Goal: Task Accomplishment & Management: Complete application form

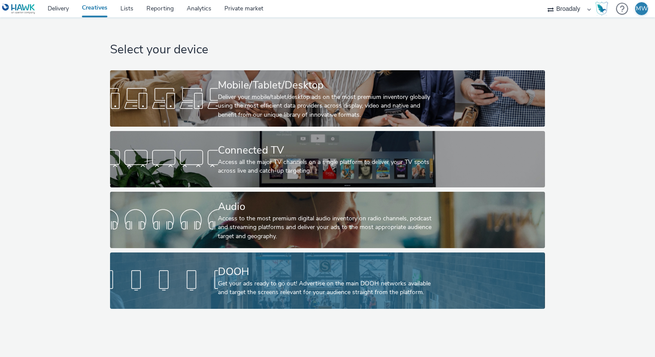
click at [255, 271] on div "DOOH" at bounding box center [326, 271] width 216 height 15
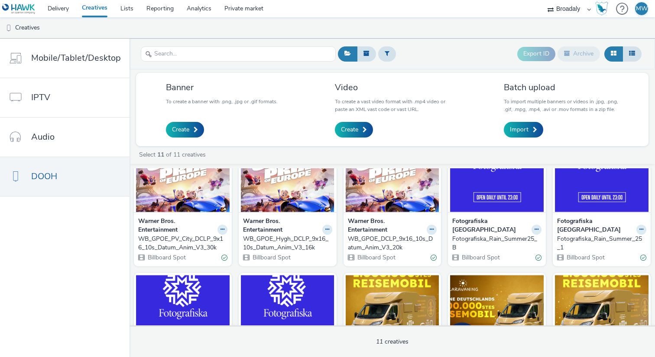
scroll to position [45, 0]
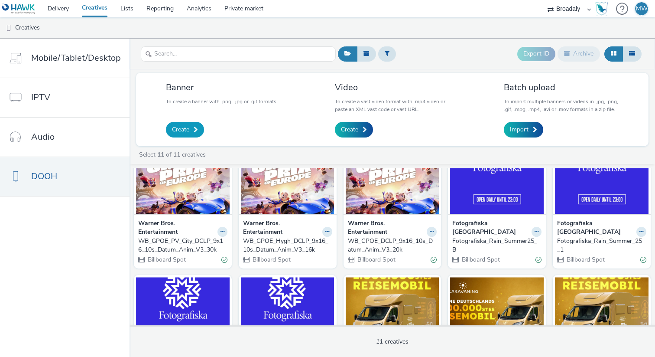
click at [187, 128] on span "Create" at bounding box center [180, 129] width 17 height 9
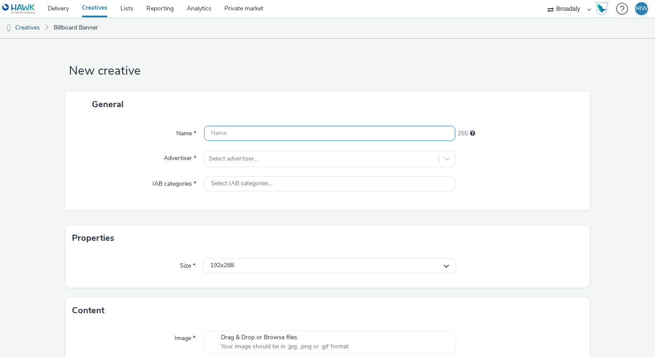
click at [315, 132] on input "text" at bounding box center [329, 133] width 251 height 15
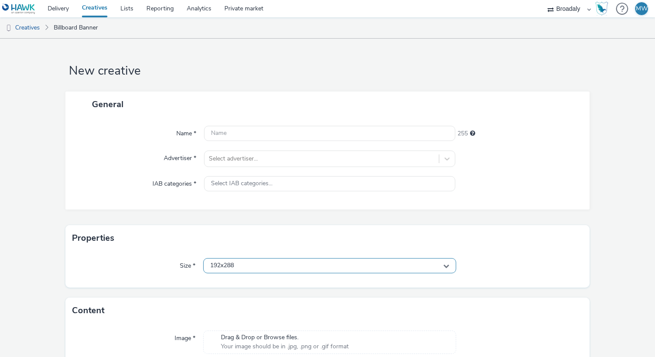
click at [256, 271] on div "192x288" at bounding box center [329, 265] width 253 height 15
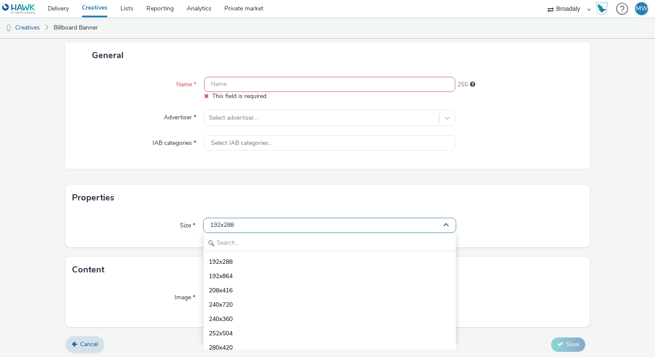
scroll to position [51, 0]
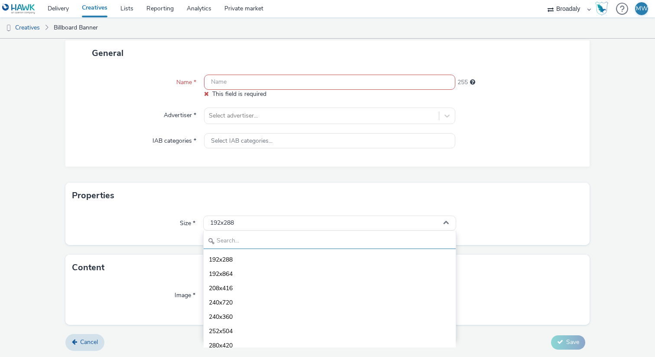
click at [257, 243] on input "text" at bounding box center [330, 241] width 252 height 15
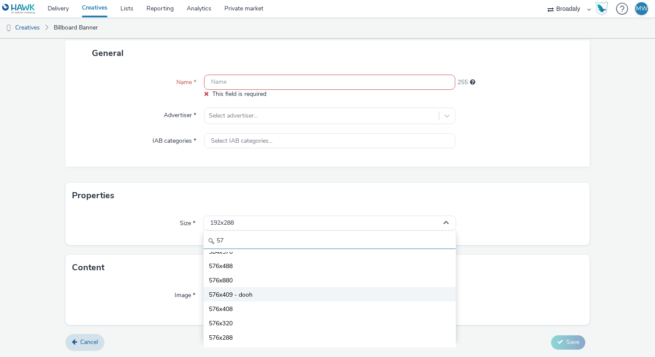
scroll to position [0, 0]
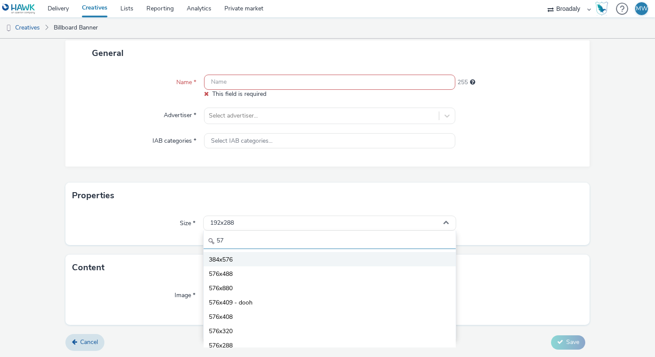
type input "57"
click at [223, 260] on span "384x576" at bounding box center [221, 259] width 24 height 9
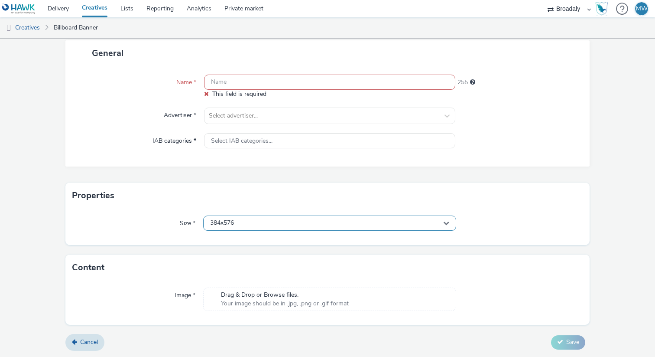
click at [237, 225] on div "384x576" at bounding box center [329, 222] width 253 height 15
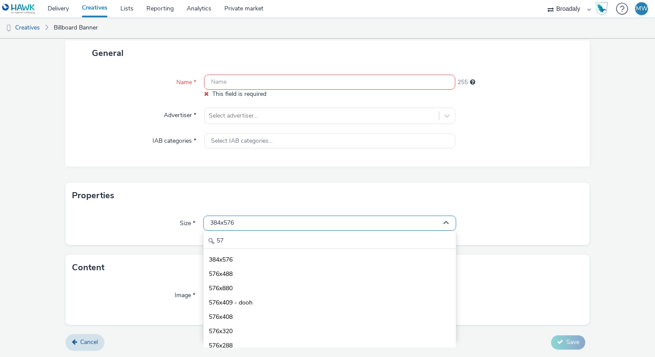
click at [237, 225] on div "384x576" at bounding box center [329, 222] width 253 height 15
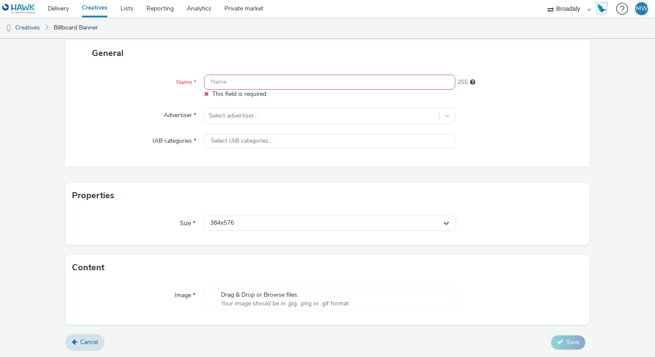
click at [258, 81] on input "text" at bounding box center [329, 82] width 251 height 15
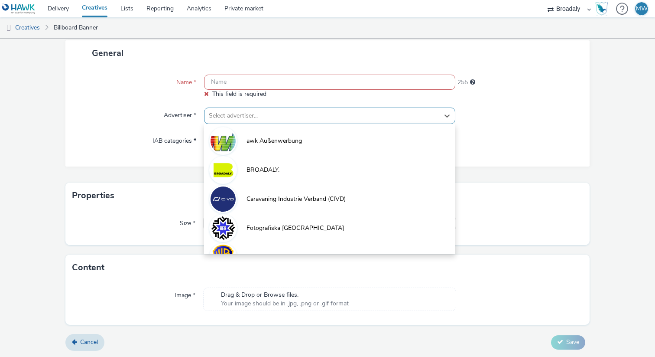
click at [252, 113] on div at bounding box center [322, 116] width 226 height 10
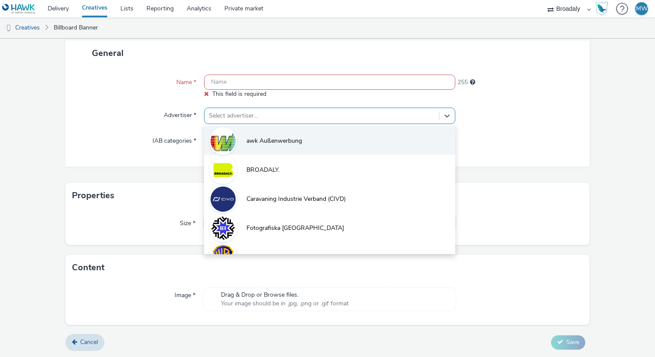
click at [253, 131] on li "awk Außenwerbung" at bounding box center [329, 140] width 251 height 29
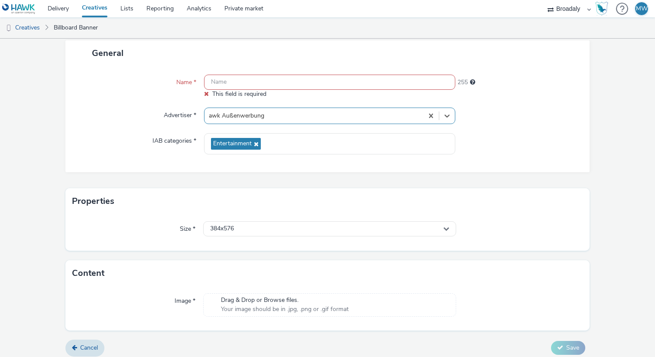
scroll to position [57, 0]
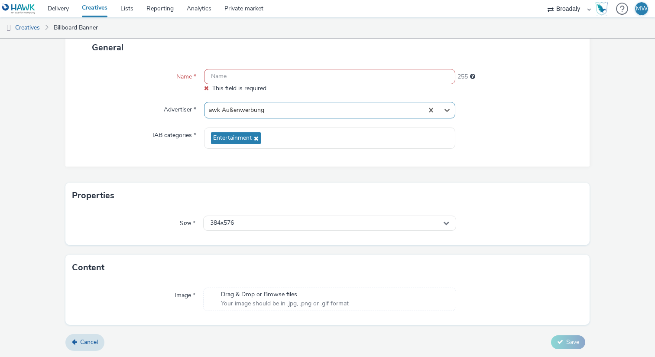
click at [259, 302] on span "Your image should be in .jpg, .png or .gif format" at bounding box center [285, 303] width 128 height 9
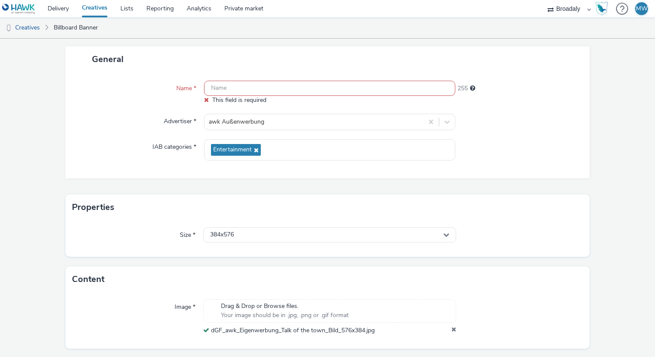
scroll to position [42, 0]
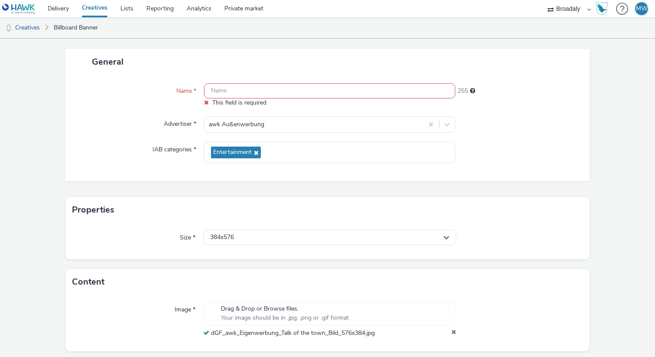
click at [334, 331] on span "dGF_awk_Eigenwerbung_Talk of the town_Bild_576x384.jpg" at bounding box center [293, 333] width 164 height 8
click at [298, 86] on input "text" at bounding box center [329, 90] width 251 height 15
paste input "dGF_awk_Eigenwerbung_Talk of the town_Bild_576x384.jpg"
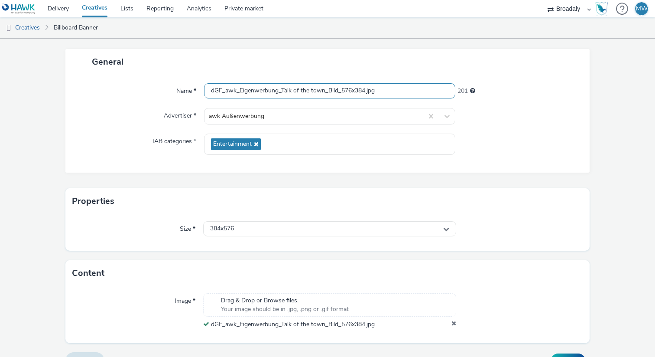
type input "dGF_awk_Eigenwerbung_Talk of the town_Bild_576x384.jpg"
click at [534, 189] on div "Properties" at bounding box center [327, 201] width 524 height 26
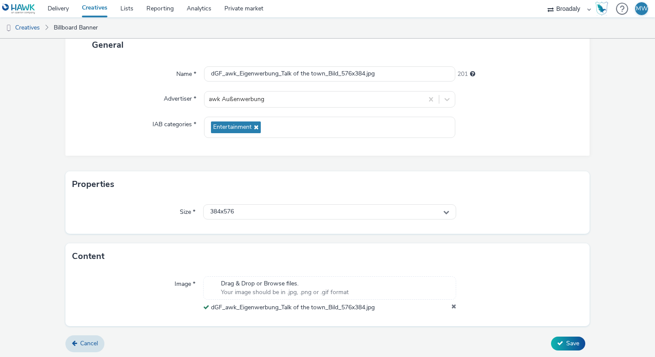
scroll to position [61, 0]
click at [564, 342] on button "Save" at bounding box center [568, 342] width 34 height 14
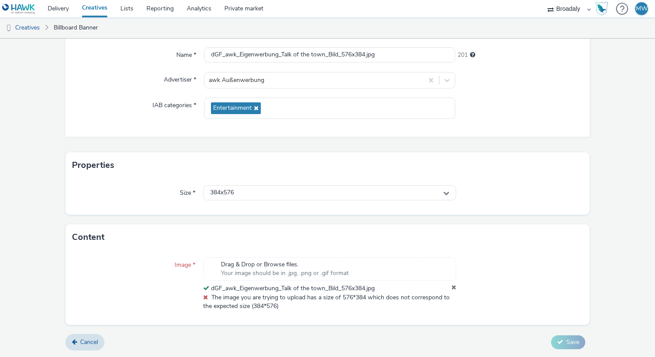
scroll to position [77, 0]
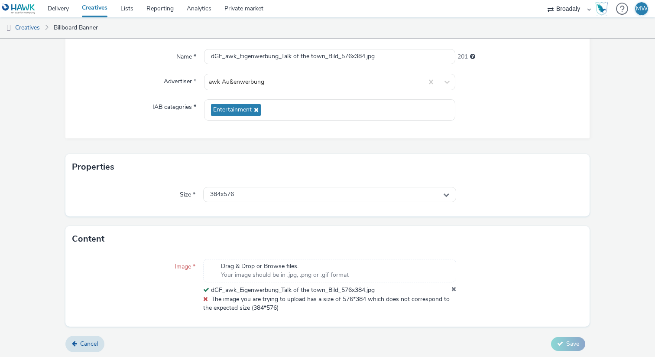
click at [590, 138] on form "New creative General Name * dGF_awk_Eigenwerbung_Talk of the town_Bild_576x384.…" at bounding box center [327, 160] width 655 height 397
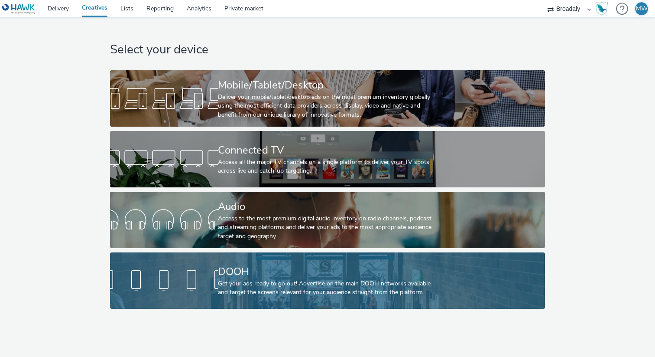
click at [250, 286] on div "Get your ads ready to go out! Advertise on the main DOOH networks available and…" at bounding box center [326, 288] width 216 height 18
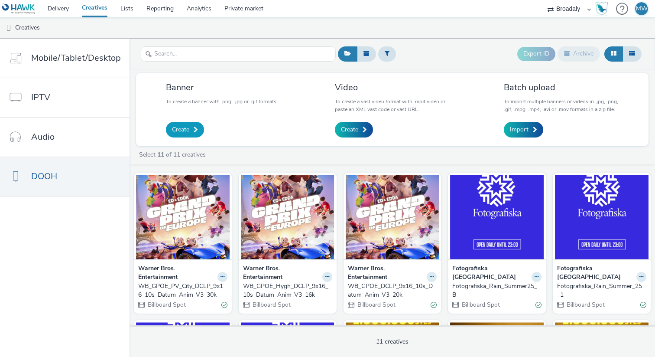
click at [184, 137] on link "Create" at bounding box center [185, 130] width 38 height 16
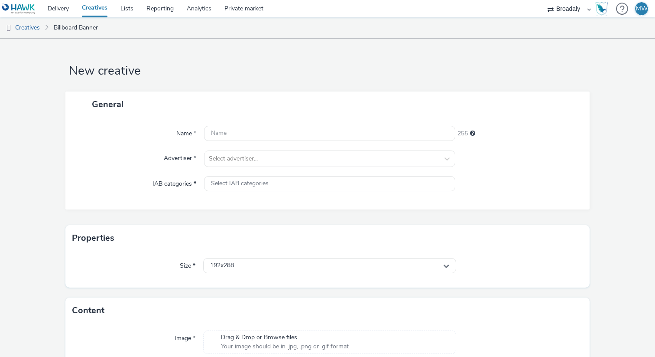
click at [242, 273] on div "192x288" at bounding box center [329, 266] width 253 height 16
click at [241, 266] on div "192x288" at bounding box center [329, 265] width 253 height 15
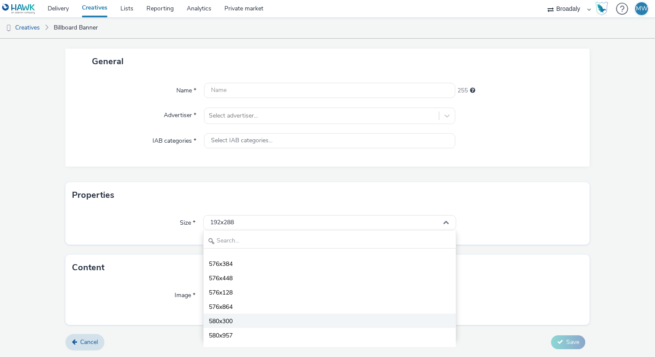
scroll to position [967, 0]
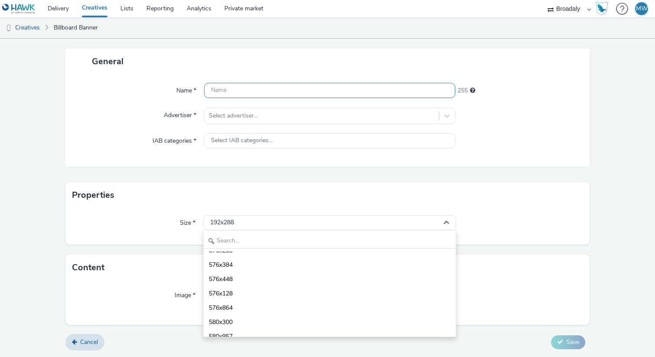
click at [271, 95] on input "text" at bounding box center [329, 90] width 251 height 15
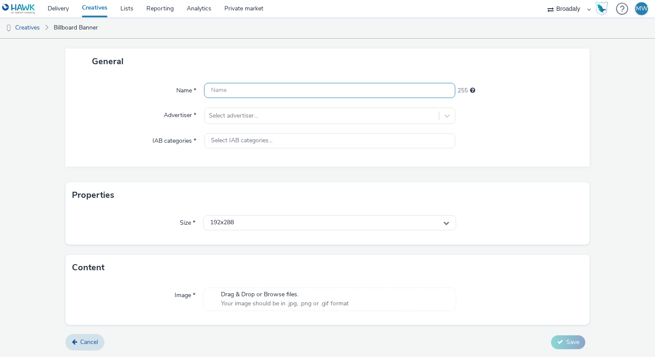
paste input "dGF_awk_Eigenwerbung_Talk of the town_Bild_576x384.jpg"
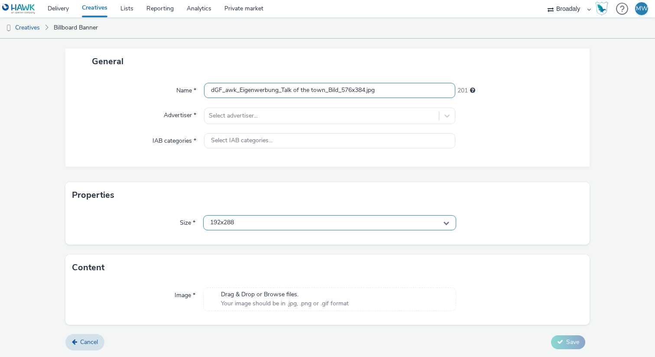
type input "dGF_awk_Eigenwerbung_Talk of the town_Bild_576x384.jpg"
click at [238, 224] on div "192x288" at bounding box center [329, 222] width 253 height 15
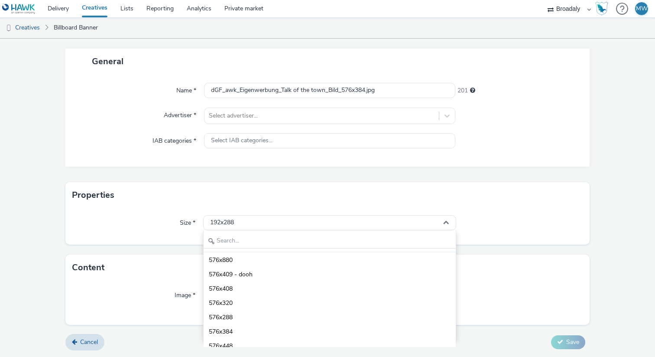
scroll to position [902, 0]
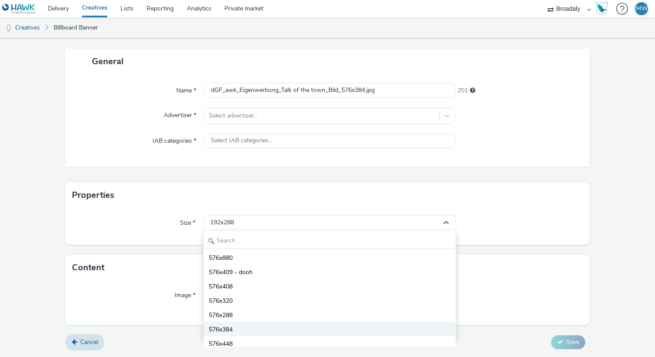
click at [227, 330] on span "576x384" at bounding box center [221, 329] width 24 height 9
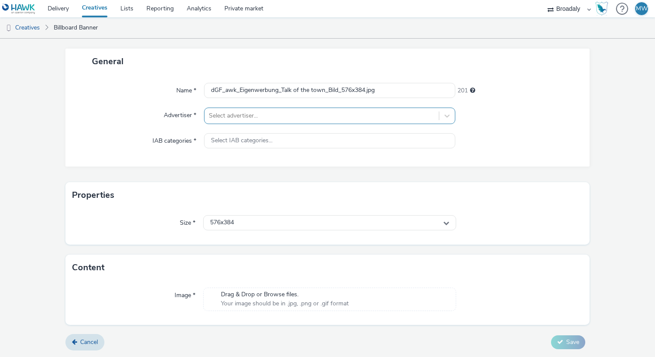
click at [249, 117] on div at bounding box center [322, 116] width 226 height 10
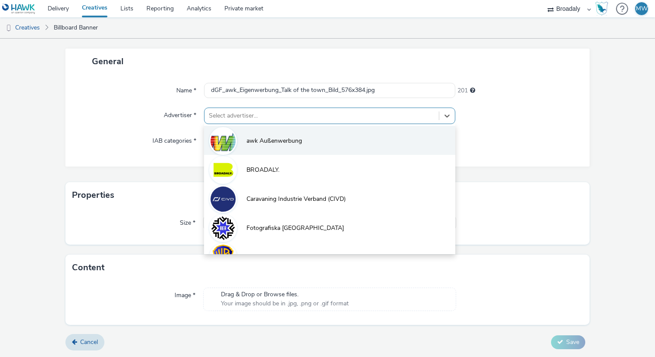
click at [249, 139] on span "awk Außenwerbung" at bounding box center [274, 141] width 55 height 9
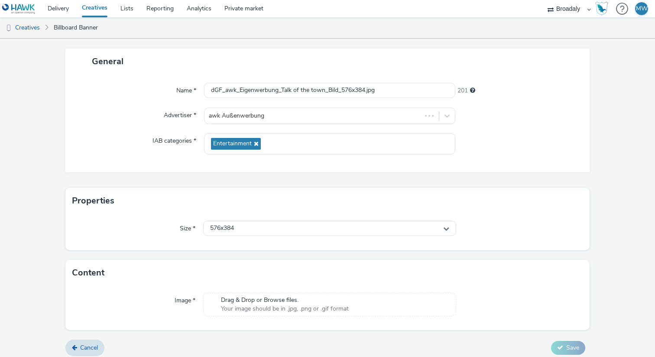
click at [247, 149] on span "Entertainment" at bounding box center [236, 144] width 50 height 12
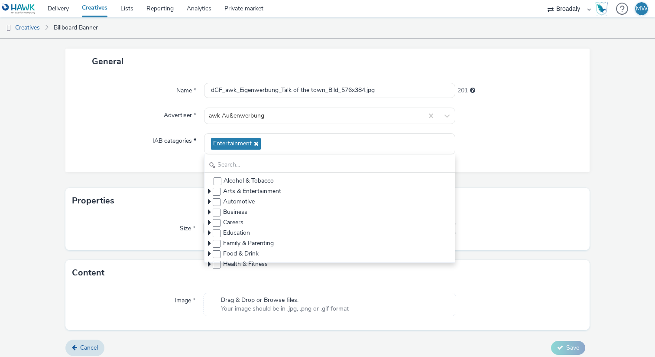
click at [157, 178] on div "General Name * dGF_awk_Eigenwerbung_Talk of the town_Bild_576x384.jpg 201 Adver…" at bounding box center [327, 118] width 524 height 139
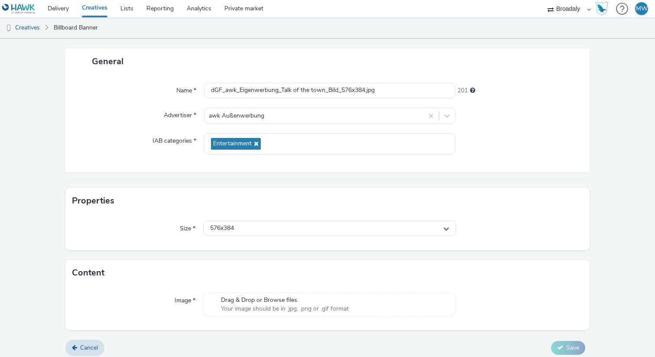
scroll to position [49, 0]
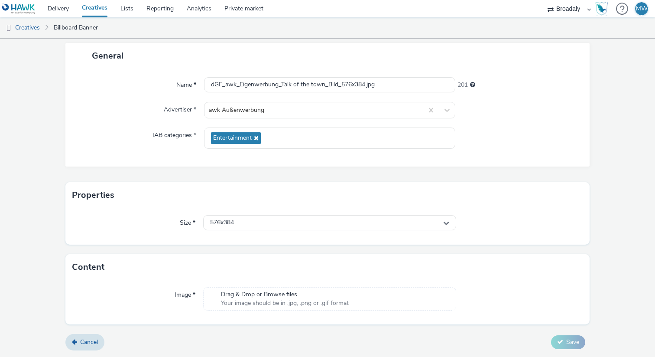
click at [255, 305] on span "Your image should be in .jpg, .png or .gif format" at bounding box center [285, 303] width 128 height 9
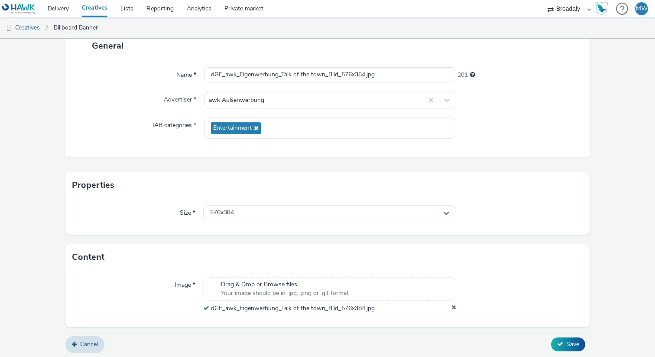
scroll to position [61, 0]
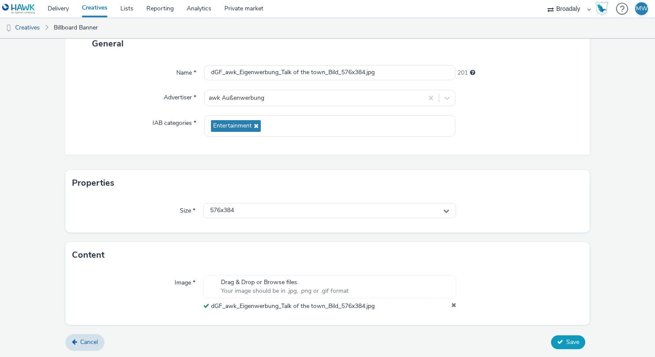
click at [564, 342] on button "Save" at bounding box center [568, 342] width 34 height 14
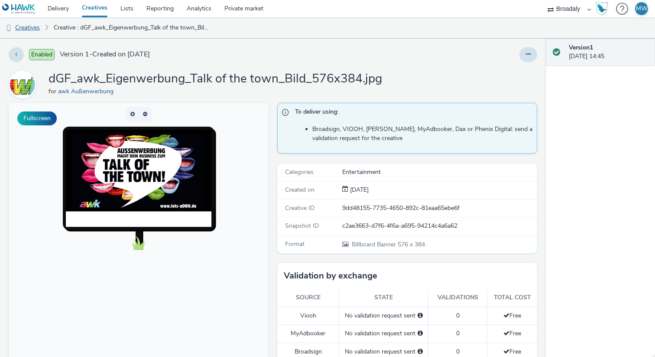
click at [28, 27] on link "Creatives" at bounding box center [22, 27] width 44 height 21
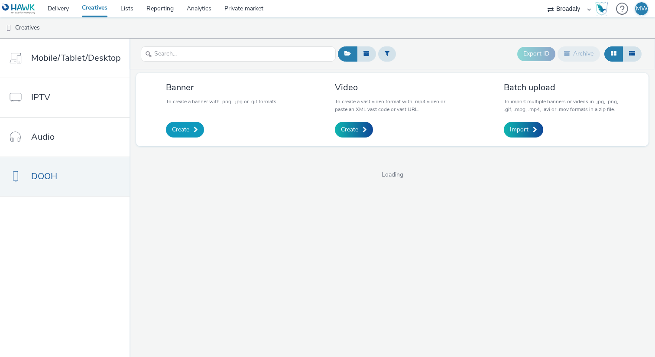
click at [182, 133] on span "Create" at bounding box center [180, 129] width 17 height 9
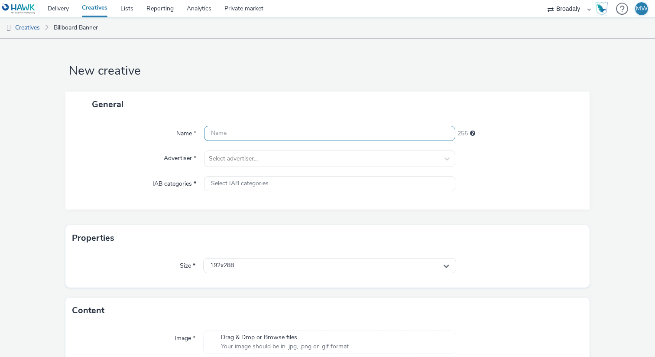
click at [309, 132] on input "text" at bounding box center [329, 133] width 251 height 15
paste input "dGF_TEST_Guten start_576x384.jpg"
type input "dGF_TEST_Guten start_576x384.jpg"
click at [297, 148] on div "Name * dGF_TEST_Guten start_576x384.jpg 223 Advertiser * Select advertiser... I…" at bounding box center [327, 163] width 524 height 92
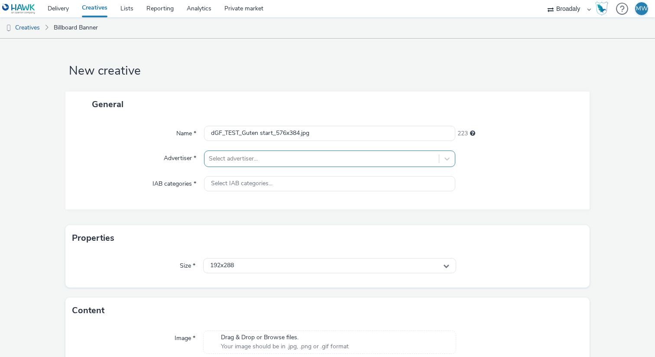
click at [292, 161] on div at bounding box center [322, 158] width 226 height 10
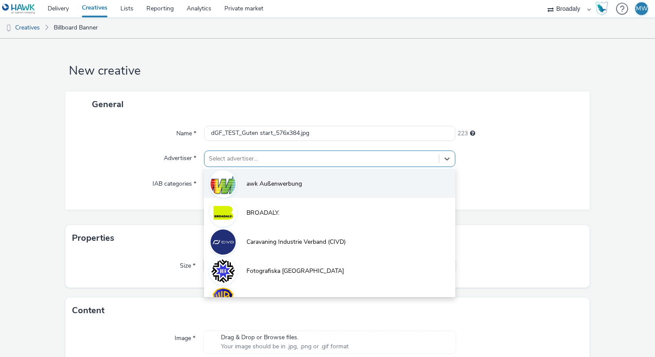
click at [283, 181] on span "awk Außenwerbung" at bounding box center [274, 183] width 55 height 9
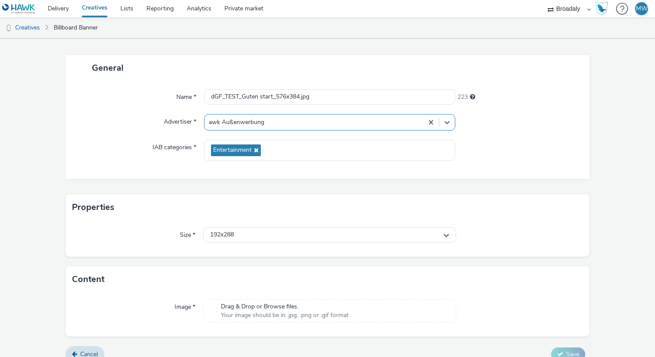
scroll to position [39, 0]
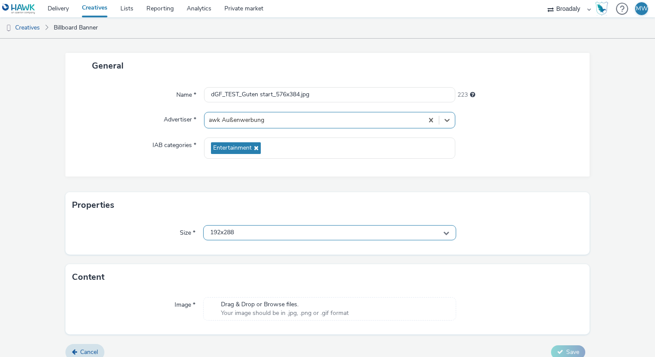
click at [255, 234] on div "192x288" at bounding box center [329, 232] width 253 height 15
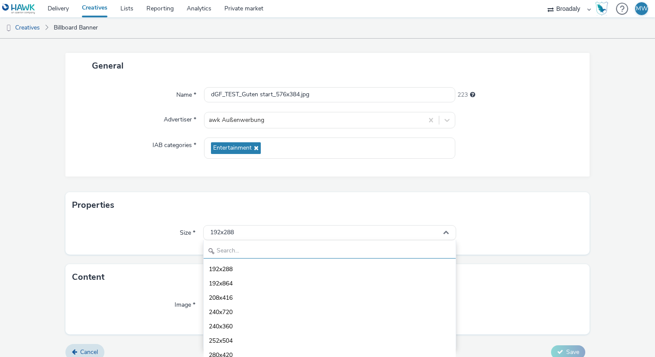
click at [248, 254] on input "text" at bounding box center [330, 250] width 252 height 15
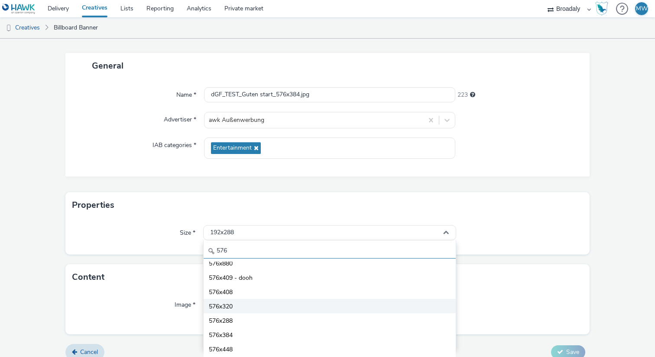
scroll to position [36, 0]
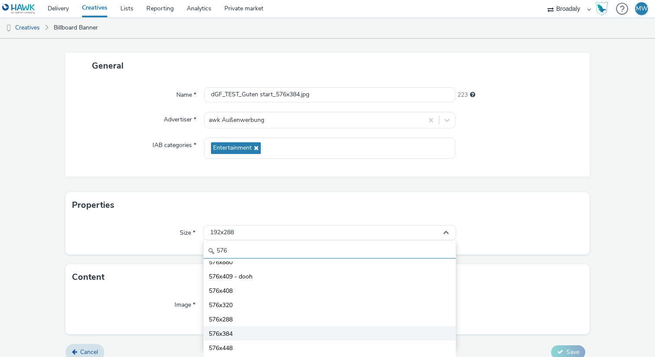
type input "576"
click at [234, 331] on li "576x384" at bounding box center [330, 333] width 252 height 14
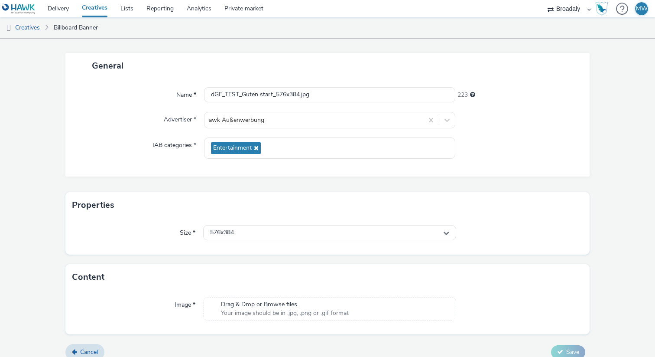
scroll to position [49, 0]
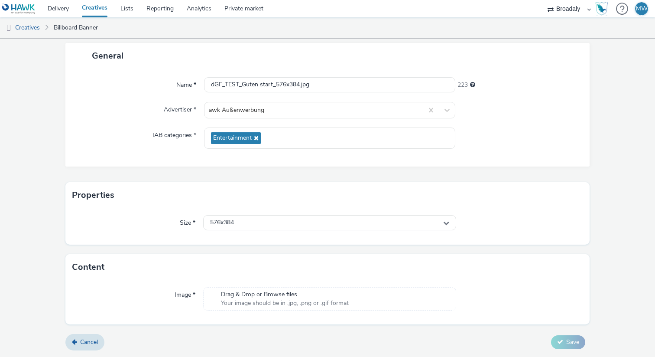
click at [264, 298] on span "Drag & Drop or Browse files." at bounding box center [285, 294] width 128 height 9
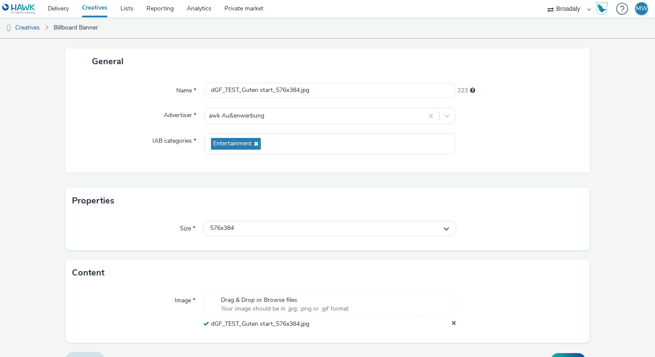
scroll to position [61, 0]
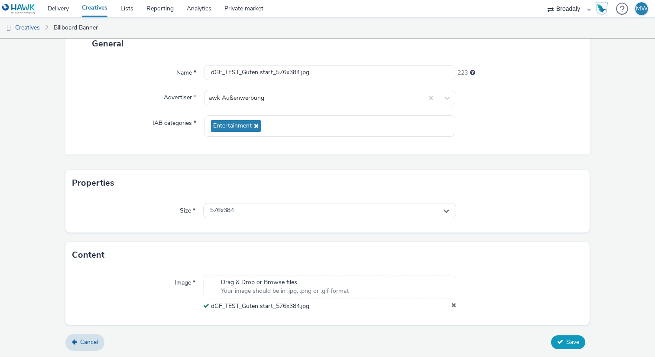
click at [566, 339] on button "Save" at bounding box center [568, 342] width 34 height 14
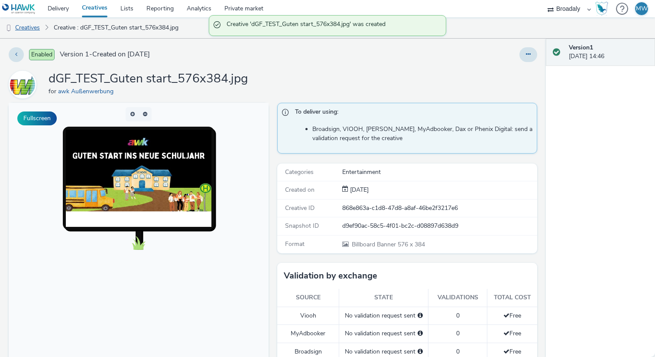
click at [30, 25] on link "Creatives" at bounding box center [22, 27] width 44 height 21
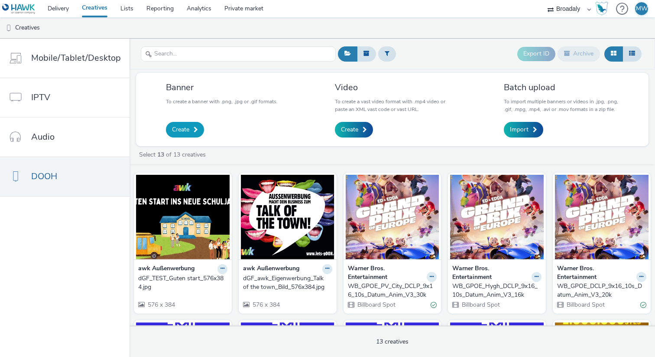
click at [184, 133] on span "Create" at bounding box center [180, 129] width 17 height 9
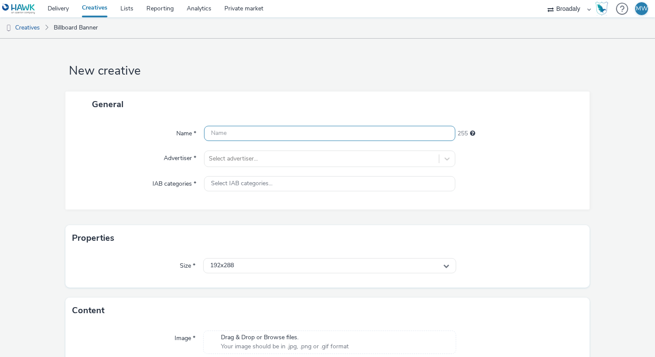
click at [261, 133] on input "text" at bounding box center [329, 133] width 251 height 15
paste input "dCLP_awk_Eigenwerbung_Talk of the town_Bild_1080x1920.png"
type input "dCLP_awk_Eigenwerbung_Talk of the town_Bild_1080x1920.png"
click at [259, 163] on div at bounding box center [322, 158] width 226 height 10
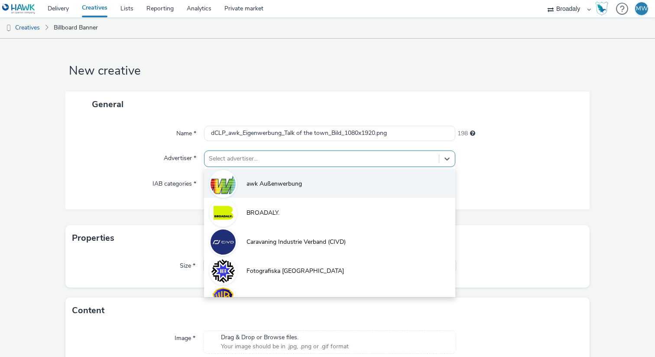
click at [255, 185] on span "awk Außenwerbung" at bounding box center [274, 183] width 55 height 9
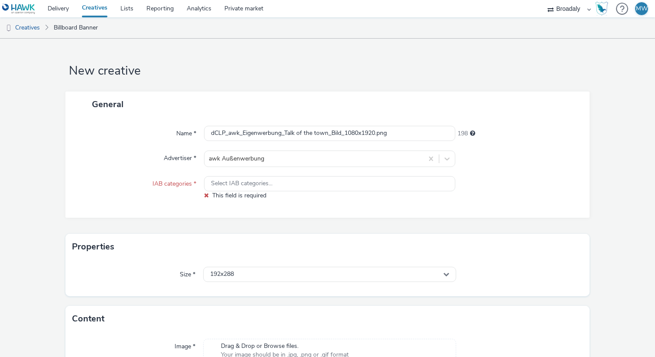
click at [165, 203] on div "Name * dCLP_awk_Eigenwerbung_Talk of the town_Bild_1080x1920.png 198 Advertiser…" at bounding box center [327, 167] width 524 height 101
click at [248, 175] on div "Name * dCLP_awk_Eigenwerbung_Talk of the town_Bild_1080x1920.png 198 Advertiser…" at bounding box center [327, 167] width 524 height 101
click at [245, 189] on div "Select IAB categories..." at bounding box center [329, 183] width 251 height 15
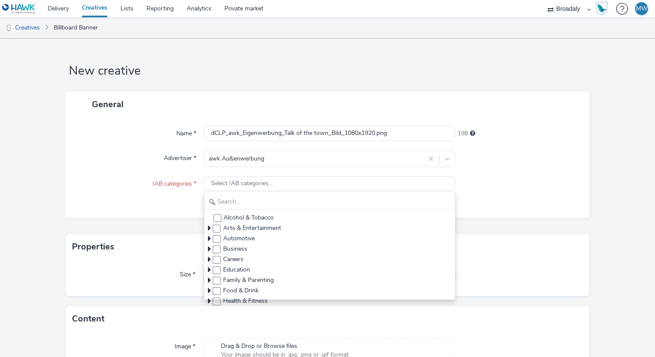
click at [163, 217] on div "Name * dCLP_awk_Eigenwerbung_Talk of the town_Bild_1080x1920.png 198 Advertiser…" at bounding box center [327, 167] width 524 height 101
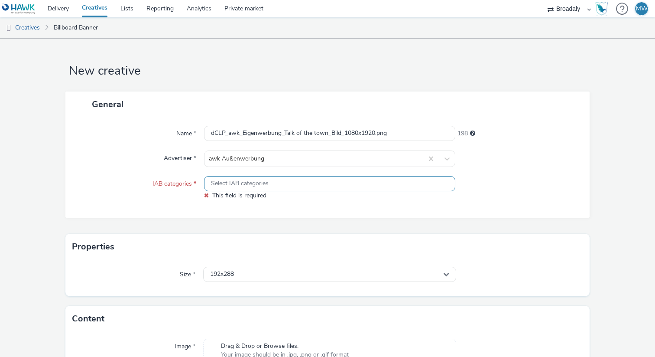
click at [231, 178] on div "Select IAB categories..." at bounding box center [329, 183] width 251 height 15
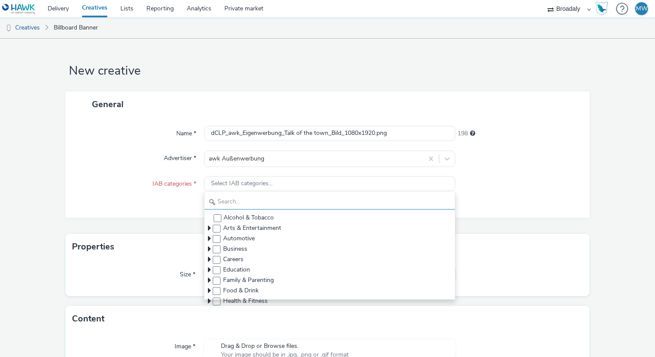
click at [221, 204] on input "text" at bounding box center [330, 201] width 251 height 15
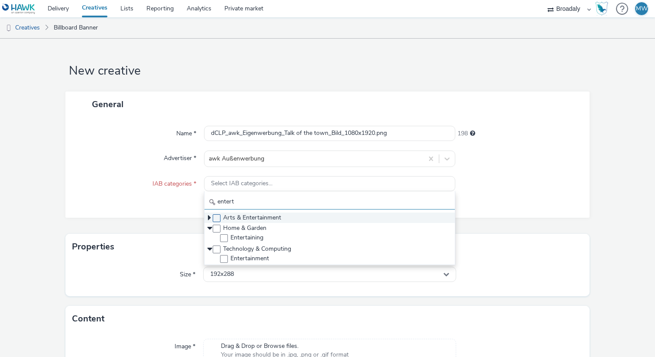
type input "entert"
click at [216, 217] on span at bounding box center [217, 218] width 8 height 8
checkbox input "true"
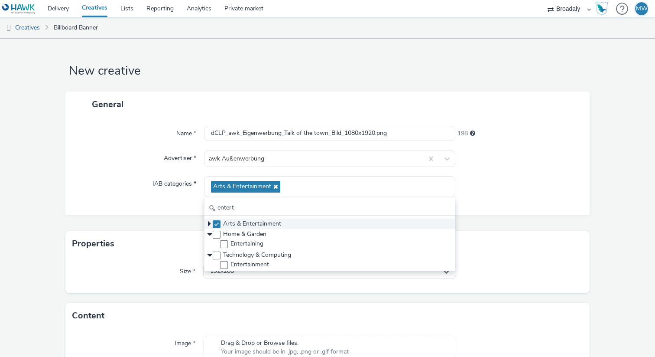
click at [209, 223] on icon at bounding box center [209, 223] width 3 height 9
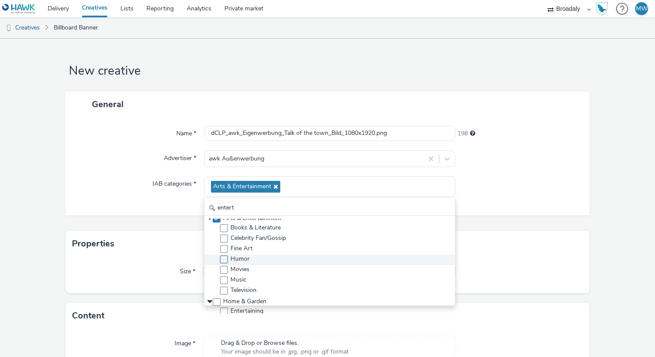
scroll to position [0, 0]
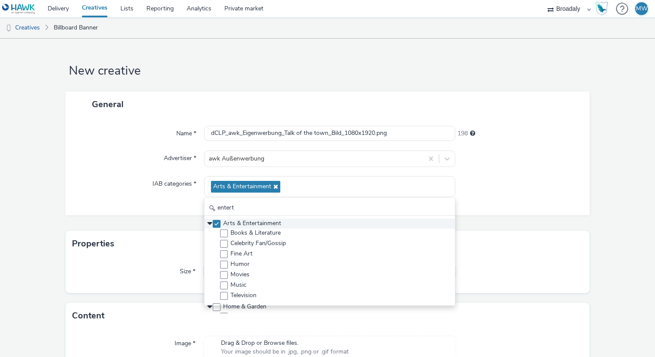
click at [208, 222] on icon at bounding box center [209, 223] width 9 height 3
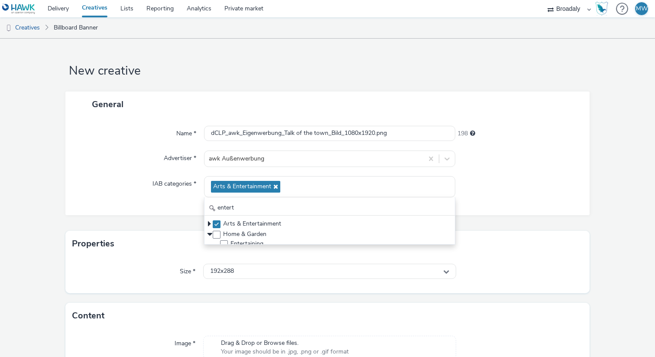
click at [177, 218] on div "General Name * dCLP_awk_Eigenwerbung_Talk of the town_Bild_1080x1920.png 198 Ad…" at bounding box center [327, 160] width 524 height 139
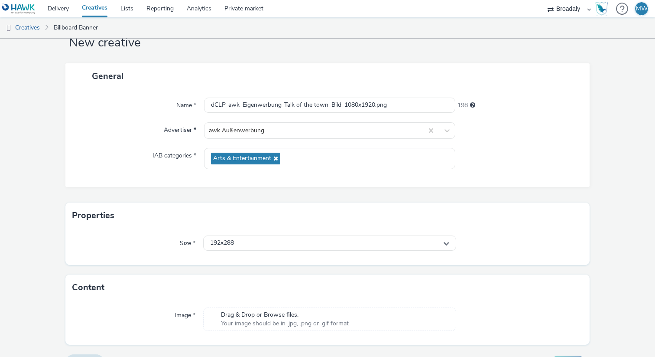
scroll to position [39, 0]
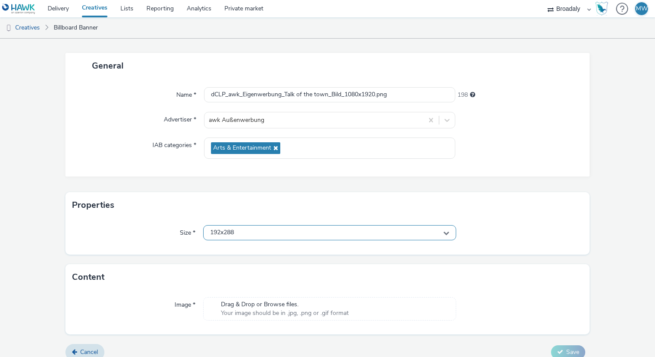
click at [242, 233] on div "192x288" at bounding box center [329, 232] width 253 height 15
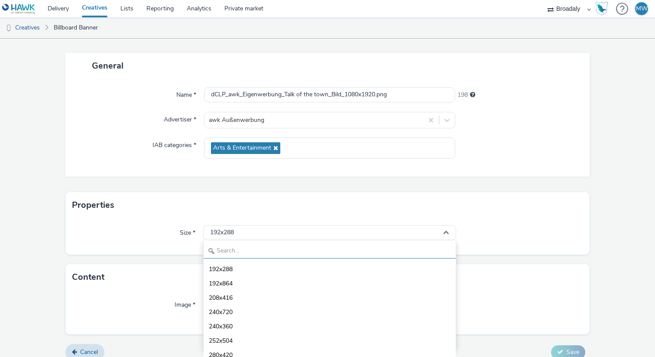
click at [224, 255] on input "text" at bounding box center [330, 250] width 252 height 15
type input "1080"
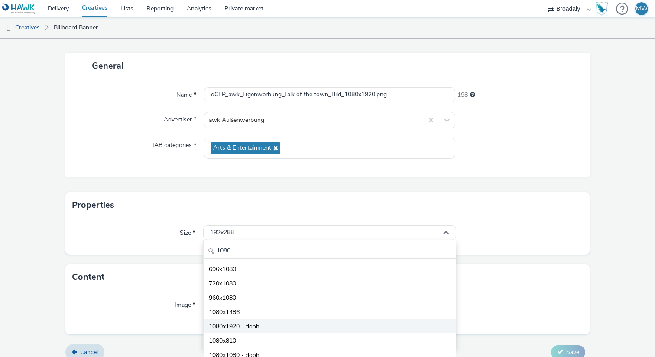
click at [236, 324] on span "1080x1920 - dooh" at bounding box center [234, 326] width 51 height 9
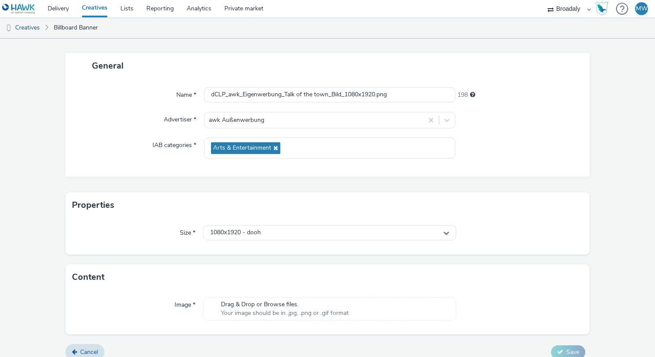
scroll to position [49, 0]
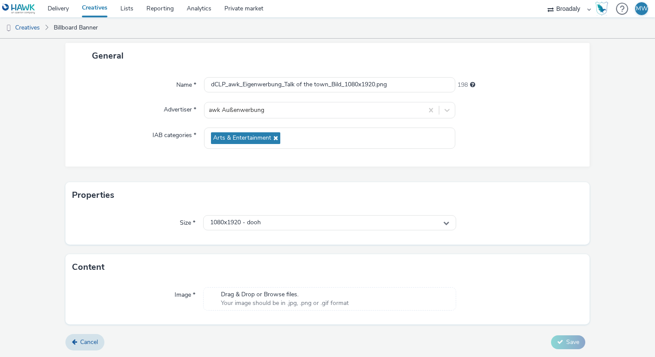
click at [245, 292] on span "Drag & Drop or Browse files." at bounding box center [285, 294] width 128 height 9
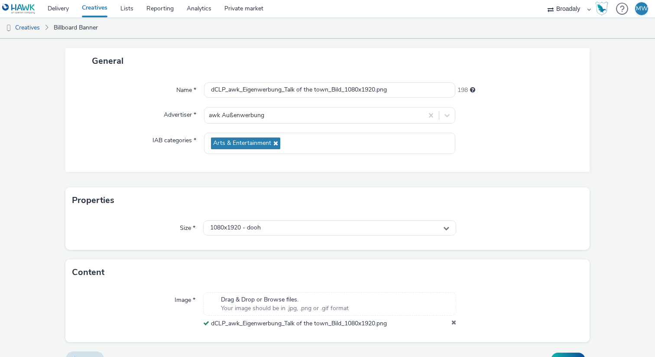
scroll to position [61, 0]
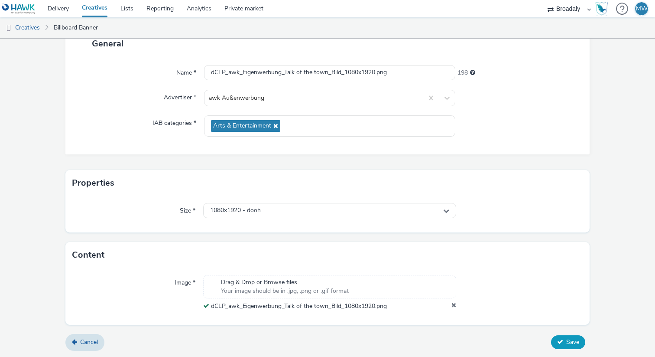
click at [568, 339] on span "Save" at bounding box center [572, 342] width 13 height 8
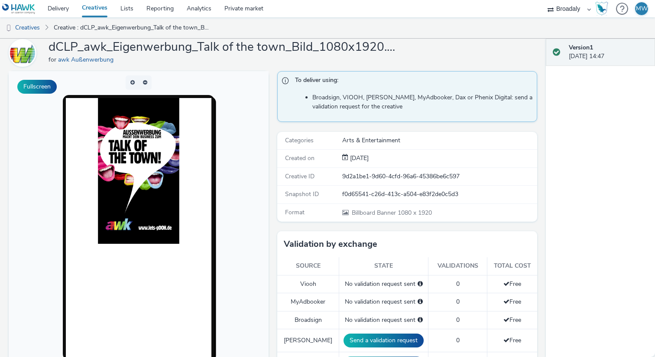
scroll to position [21, 0]
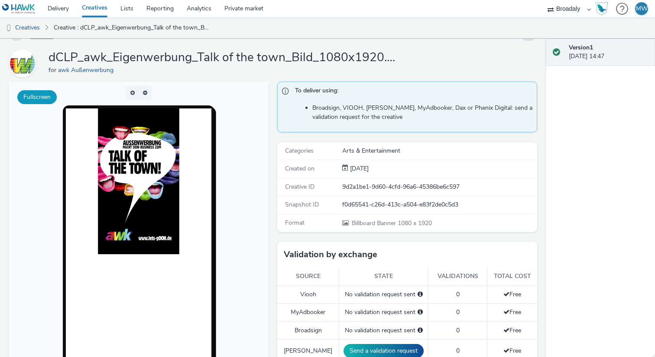
click at [37, 96] on button "Fullscreen" at bounding box center [36, 97] width 39 height 14
click at [21, 28] on link "Creatives" at bounding box center [22, 27] width 44 height 21
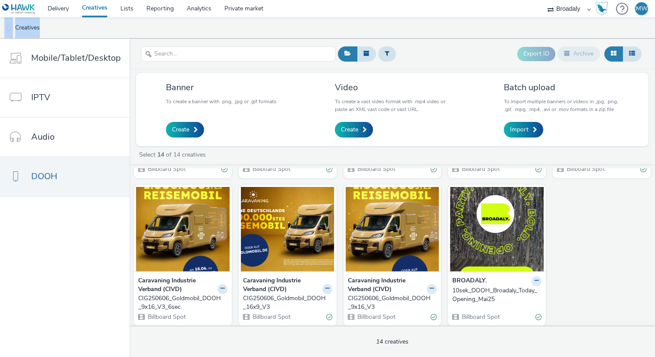
scroll to position [288, 0]
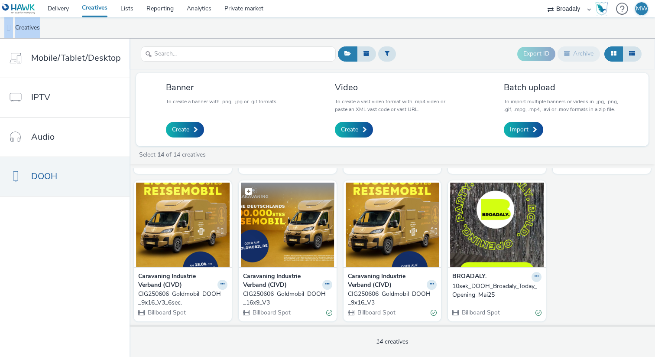
click at [310, 249] on img at bounding box center [288, 224] width 94 height 85
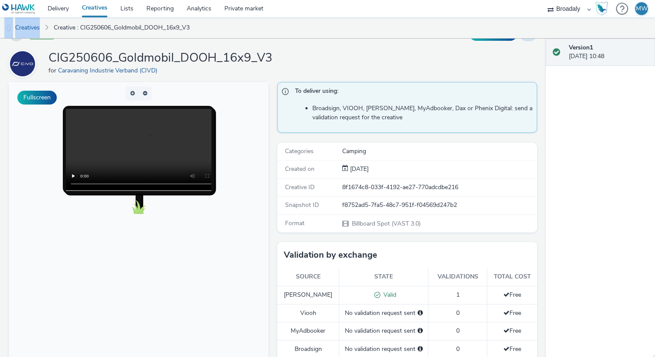
scroll to position [21, 0]
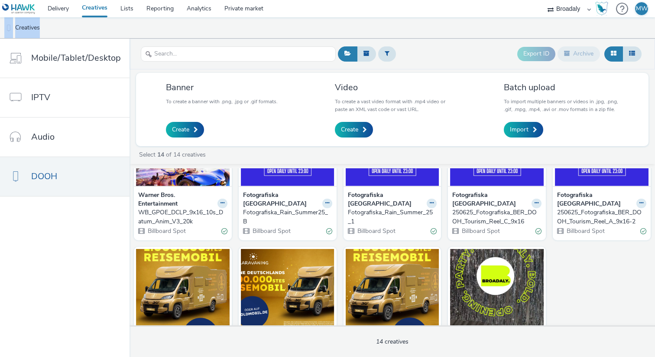
scroll to position [288, 0]
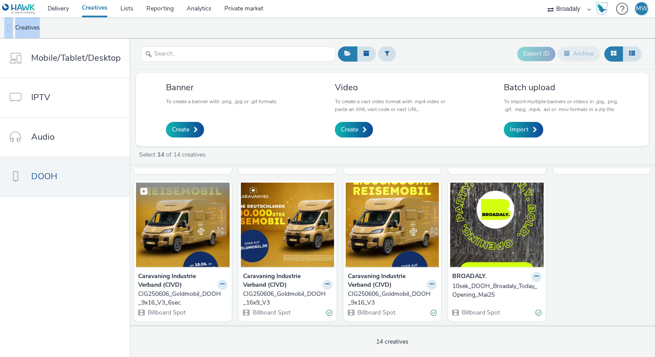
click at [180, 233] on img at bounding box center [183, 224] width 94 height 85
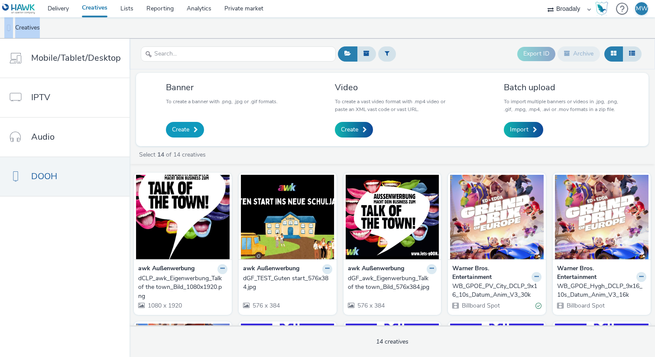
click at [179, 123] on link "Create" at bounding box center [185, 130] width 38 height 16
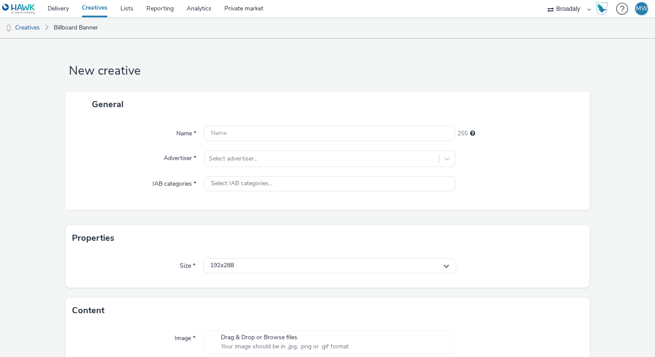
click at [251, 125] on div "Name * 255 Advertiser * Select advertiser... IAB categories * Select IAB catego…" at bounding box center [327, 163] width 524 height 92
click at [251, 132] on input "text" at bounding box center [329, 133] width 251 height 15
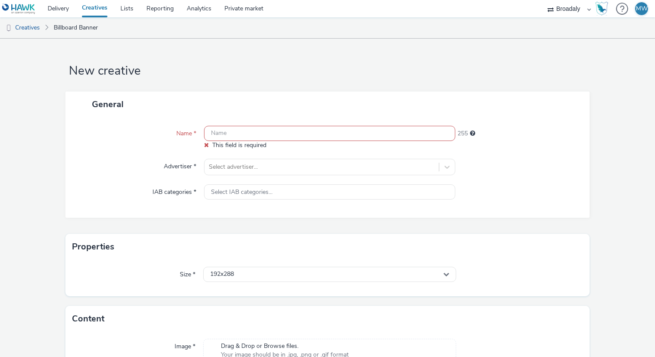
click at [283, 135] on input "text" at bounding box center [329, 133] width 251 height 15
paste input "dCLP_TEST_Guten start_1080x1920.png"
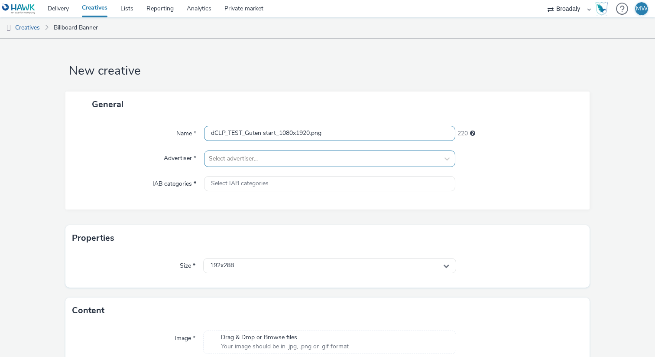
type input "dCLP_TEST_Guten start_1080x1920.png"
click at [262, 153] on div at bounding box center [322, 158] width 226 height 10
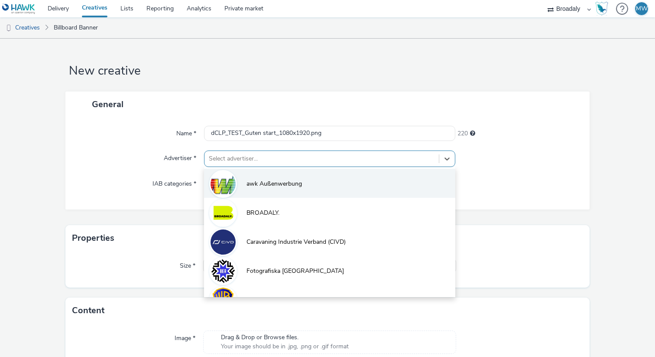
click at [254, 185] on span "awk Außenwerbung" at bounding box center [274, 183] width 55 height 9
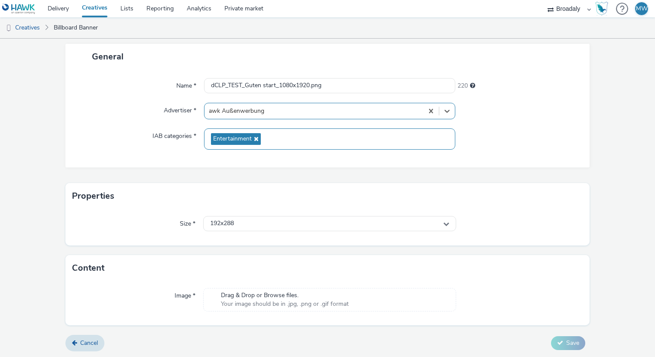
scroll to position [49, 0]
click at [252, 306] on span "Your image should be in .jpg, .png or .gif format" at bounding box center [285, 303] width 128 height 9
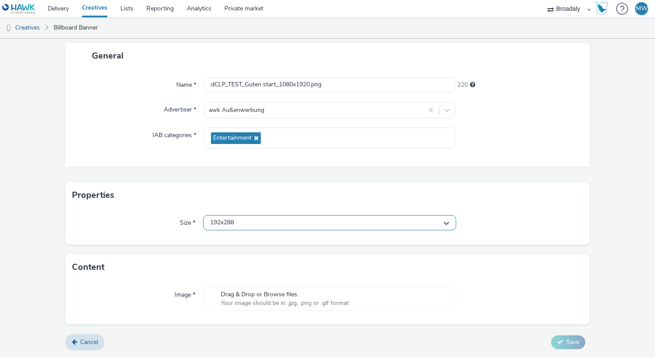
click at [359, 218] on div "192x288" at bounding box center [329, 222] width 253 height 15
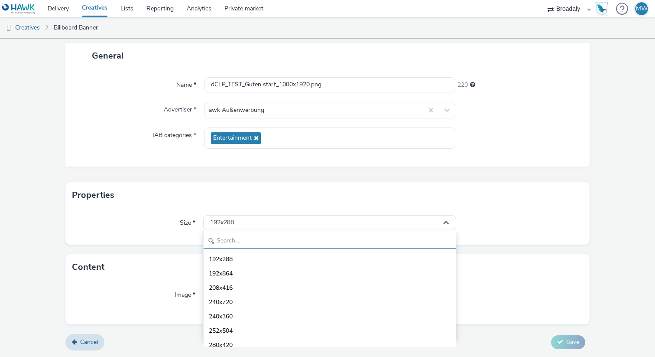
click at [349, 243] on input "text" at bounding box center [330, 240] width 252 height 15
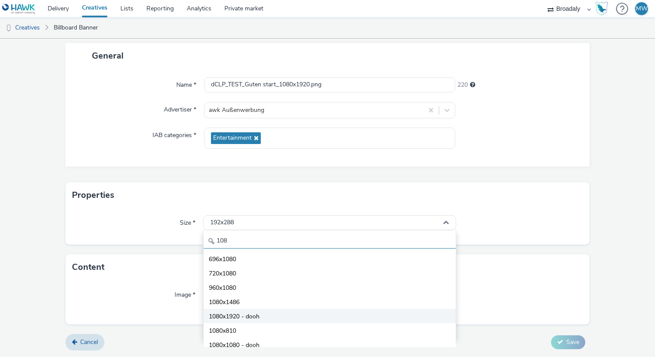
type input "108"
click at [255, 314] on span "1080x1920 - dooh" at bounding box center [234, 316] width 51 height 9
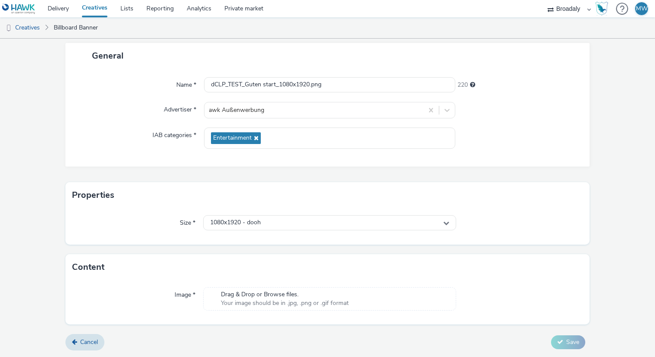
click at [235, 294] on span "Drag & Drop or Browse files." at bounding box center [285, 294] width 128 height 9
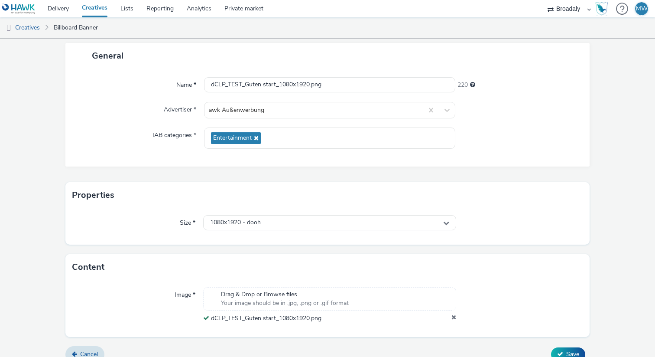
scroll to position [61, 0]
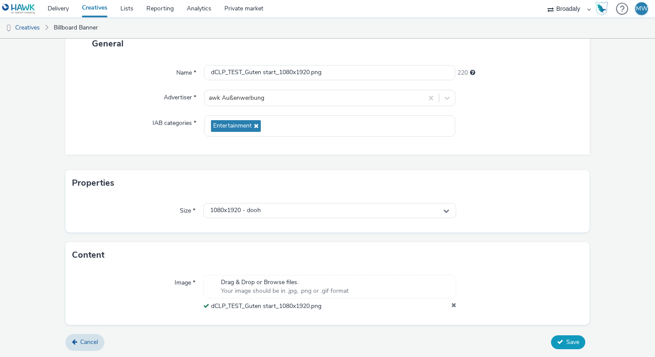
click at [568, 342] on span "Save" at bounding box center [572, 342] width 13 height 8
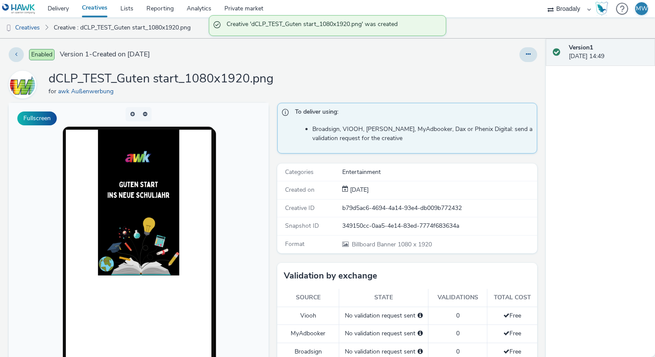
scroll to position [2, 0]
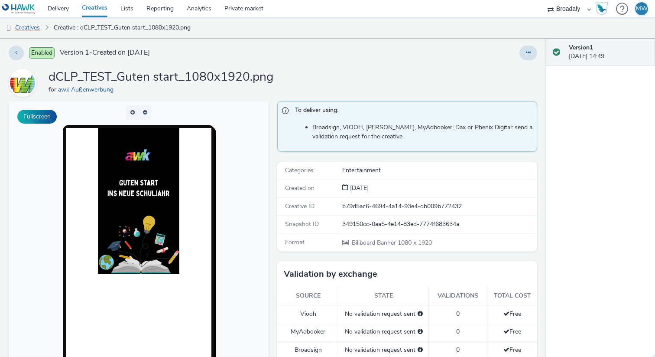
click at [28, 27] on link "Creatives" at bounding box center [22, 27] width 44 height 21
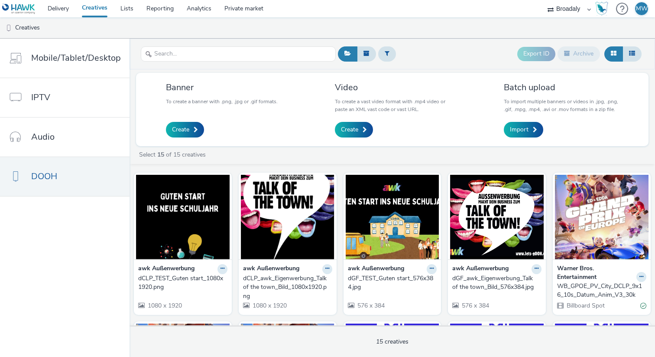
click at [22, 9] on img at bounding box center [18, 8] width 33 height 11
